Goal: Information Seeking & Learning: Find specific fact

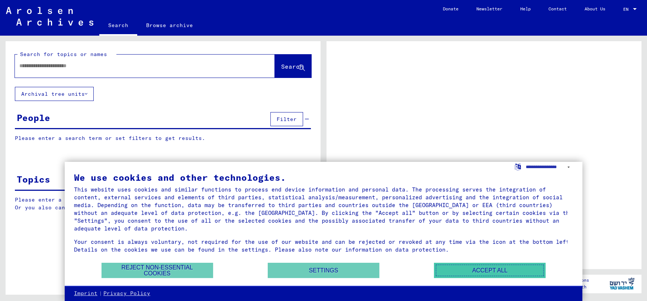
click at [475, 272] on button "Accept all" at bounding box center [489, 270] width 111 height 15
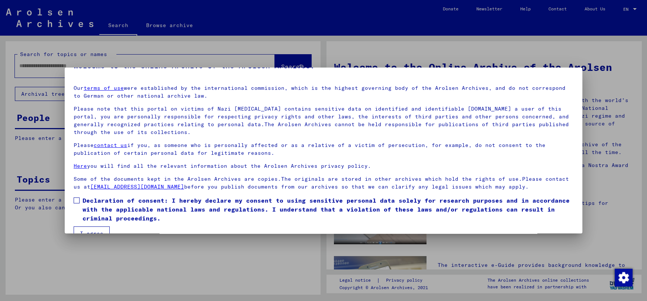
scroll to position [33, 0]
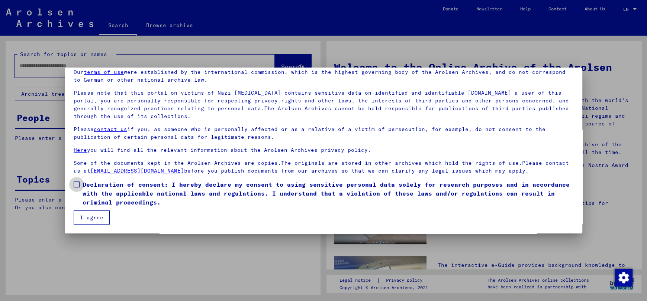
click at [78, 184] on span at bounding box center [77, 185] width 6 height 6
click at [81, 219] on button "I agree" at bounding box center [92, 218] width 36 height 14
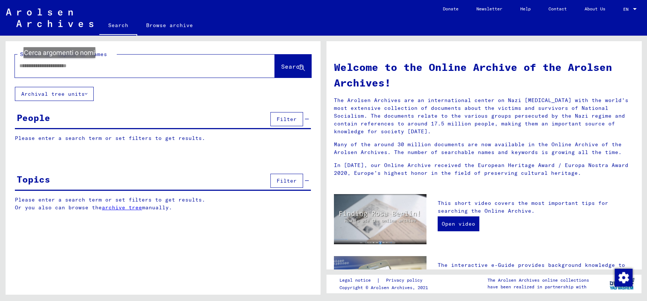
click at [61, 65] on input "text" at bounding box center [135, 66] width 233 height 8
click at [283, 65] on span "Search" at bounding box center [292, 66] width 22 height 7
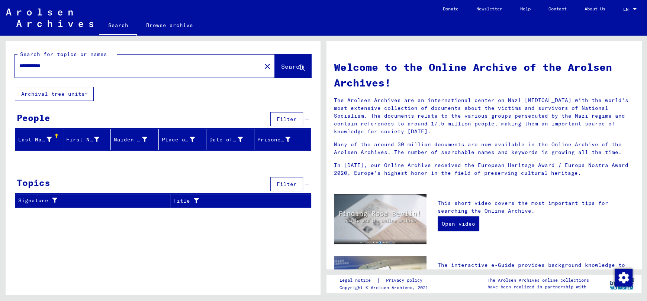
click at [65, 67] on input "**********" at bounding box center [135, 66] width 233 height 8
click at [285, 69] on span "Search" at bounding box center [292, 66] width 22 height 7
click at [118, 67] on input "**********" at bounding box center [135, 66] width 233 height 8
type input "******"
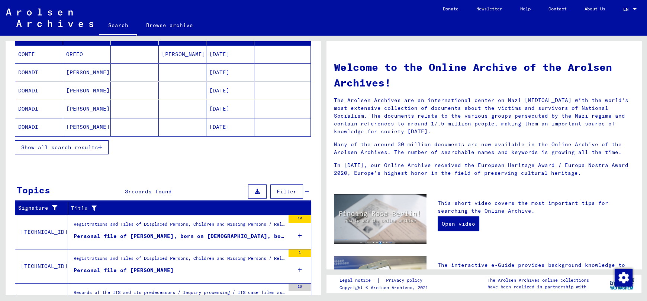
scroll to position [149, 0]
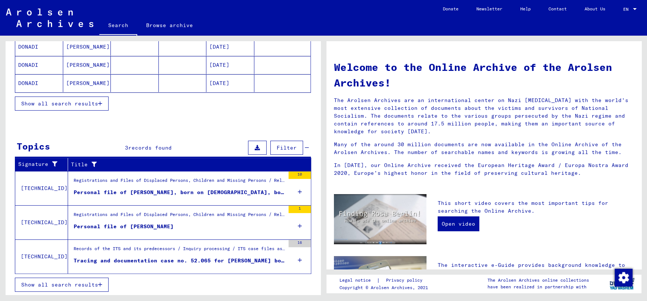
click at [97, 102] on span "Show all search results" at bounding box center [59, 103] width 77 height 7
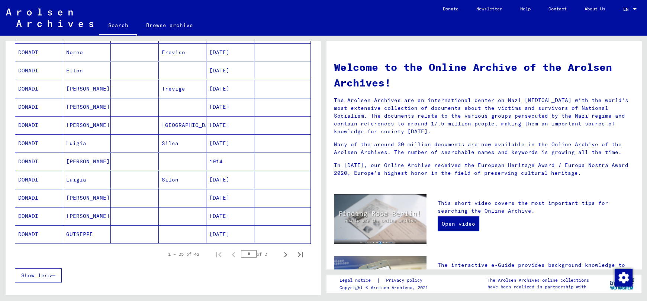
scroll to position [364, 0]
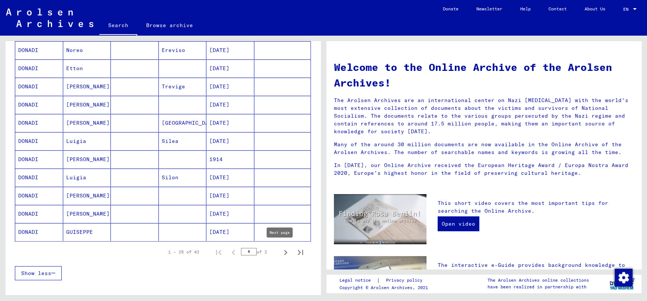
click at [282, 251] on icon "Next page" at bounding box center [285, 253] width 10 height 10
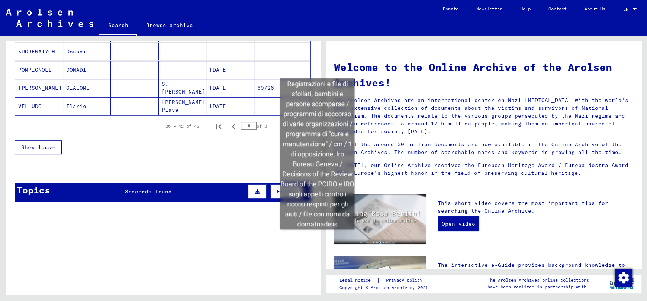
scroll to position [342, 0]
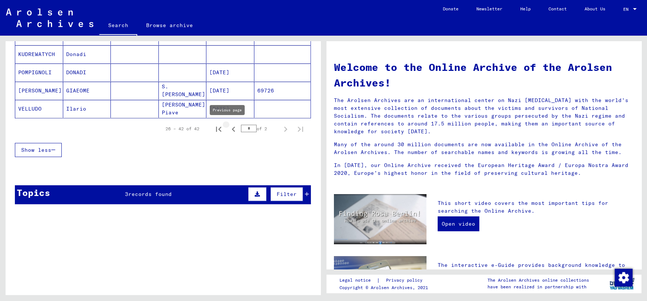
click at [232, 130] on icon "Previous page" at bounding box center [233, 129] width 3 height 5
type input "*"
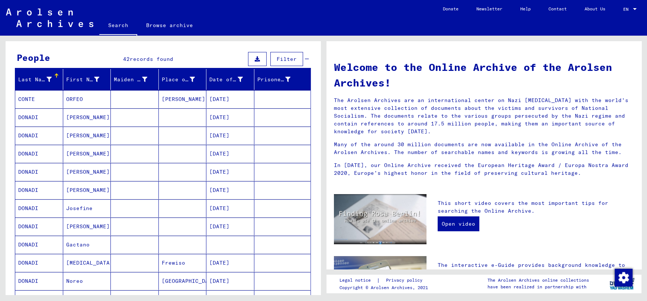
scroll to position [58, 0]
